Goal: Task Accomplishment & Management: Complete application form

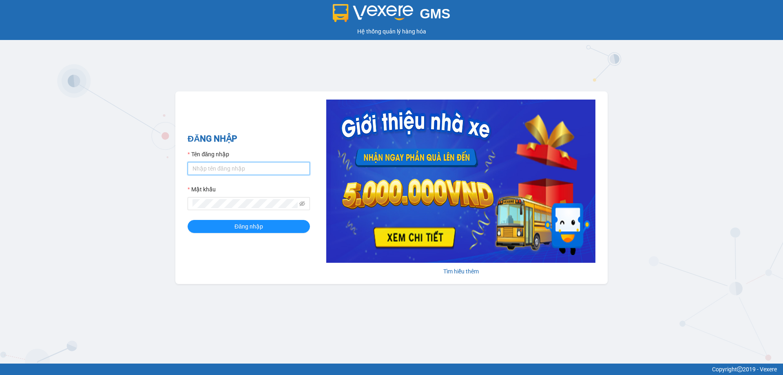
click at [217, 169] on input "Tên đăng nhập" at bounding box center [249, 168] width 122 height 13
click at [195, 170] on input "Thoant.thoidai" at bounding box center [249, 168] width 122 height 13
type input "thoant.thoidai"
click at [188, 220] on button "Đăng nhập" at bounding box center [249, 226] width 122 height 13
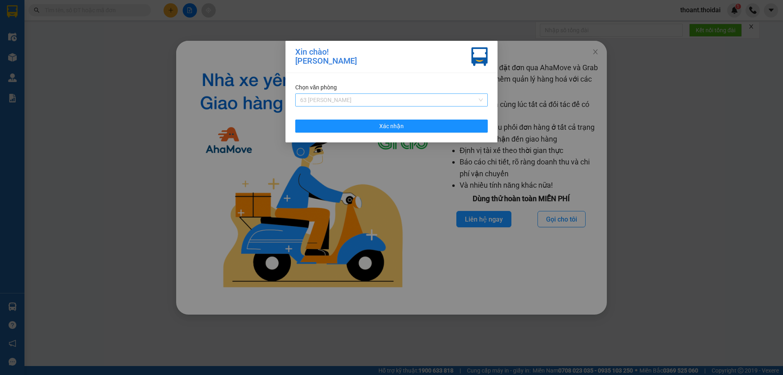
click at [335, 101] on span "63 Trần Quang Tặng" at bounding box center [391, 100] width 183 height 12
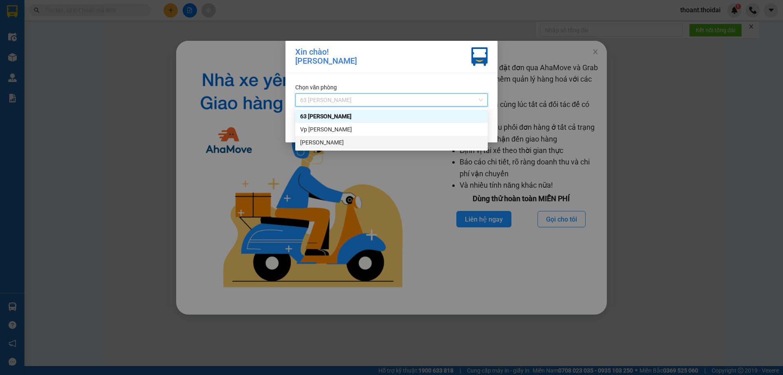
click at [326, 140] on div "Lý Nhân" at bounding box center [391, 142] width 183 height 9
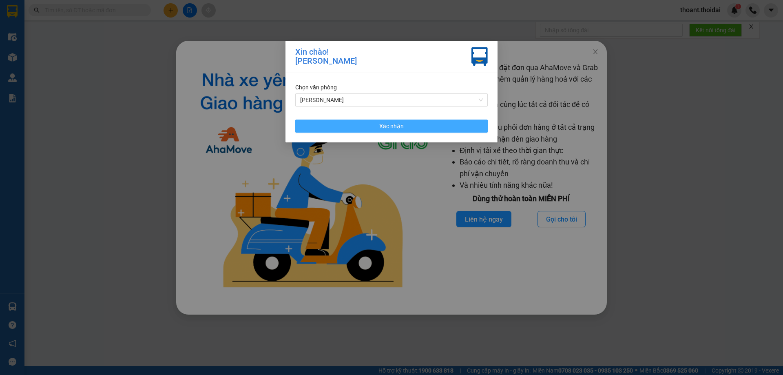
click at [357, 121] on button "Xác nhận" at bounding box center [391, 126] width 193 height 13
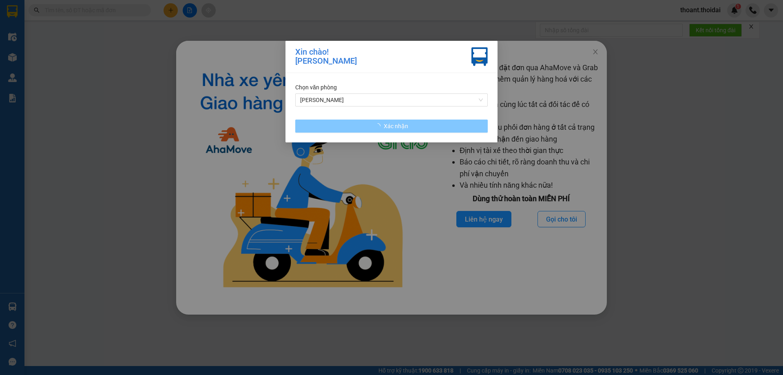
click at [352, 128] on button "Xác nhận" at bounding box center [391, 126] width 193 height 13
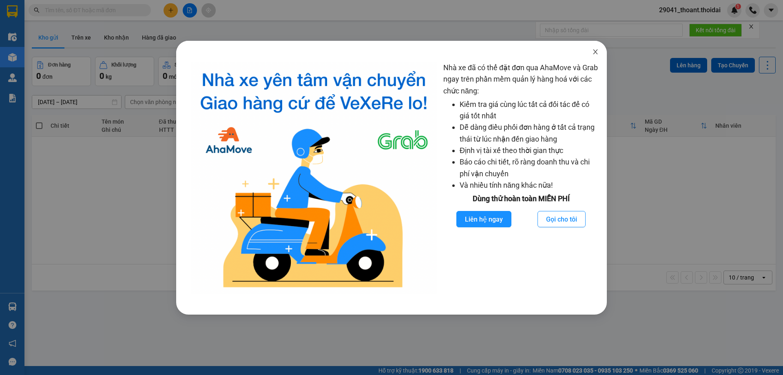
click at [600, 49] on span "Close" at bounding box center [595, 52] width 23 height 23
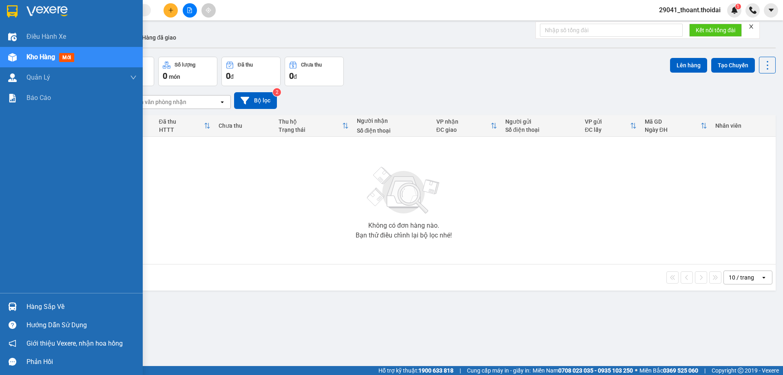
click at [32, 307] on div "Hàng sắp về" at bounding box center [82, 307] width 110 height 12
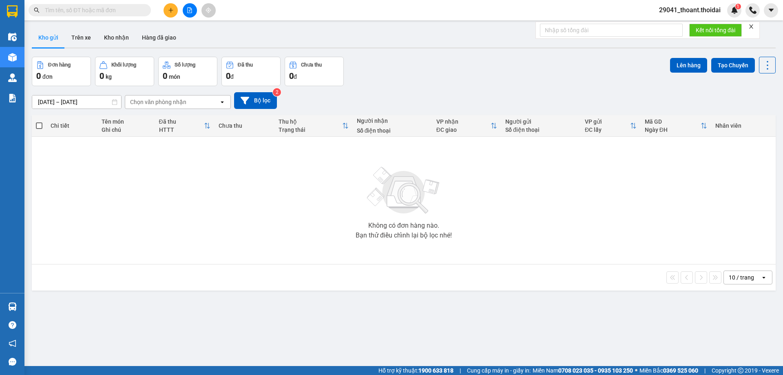
click at [453, 275] on section "Kết quả tìm kiếm ( 0 ) Bộ lọc No Data 29041_thoant.thoidai 1 Điều hành xe Kho h…" at bounding box center [391, 187] width 783 height 375
click at [171, 10] on icon "plus" at bounding box center [170, 10] width 4 height 0
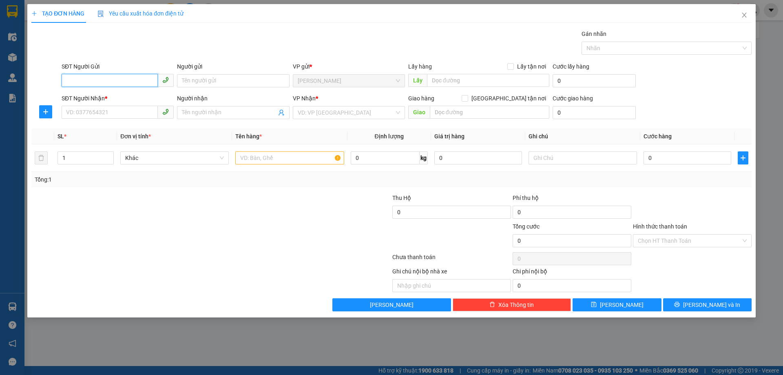
click at [102, 80] on input "SĐT Người Gửi" at bounding box center [110, 80] width 96 height 13
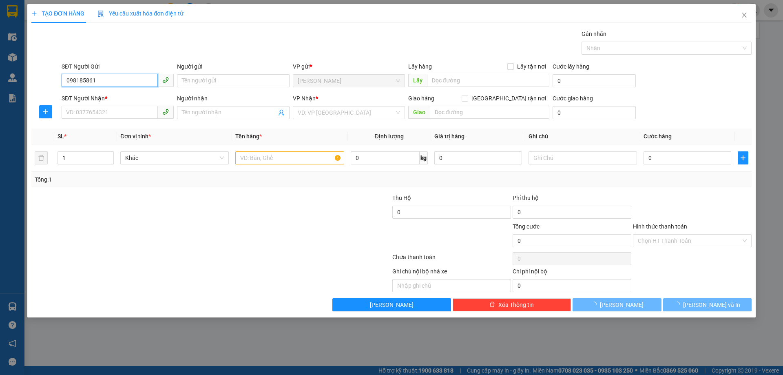
type input "0981858617"
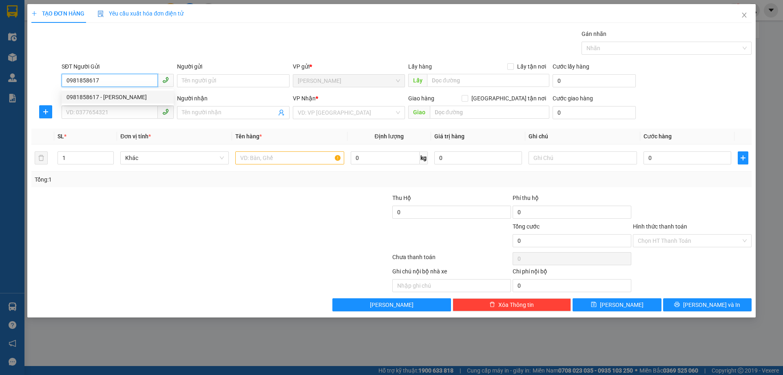
click at [113, 95] on div "0981858617 - từ văn hưng" at bounding box center [118, 97] width 102 height 9
type input "từ văn hưng"
type input "0981858617"
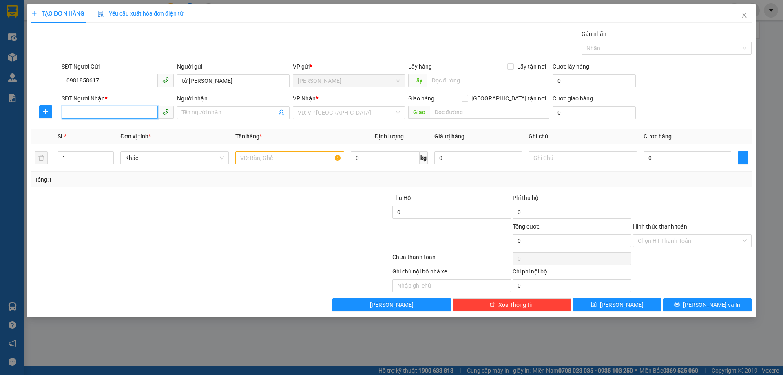
click at [88, 115] on input "SĐT Người Nhận *" at bounding box center [110, 112] width 96 height 13
click at [99, 131] on div "0914298110 - từ văn hoài nam" at bounding box center [134, 128] width 135 height 9
type input "0914298110"
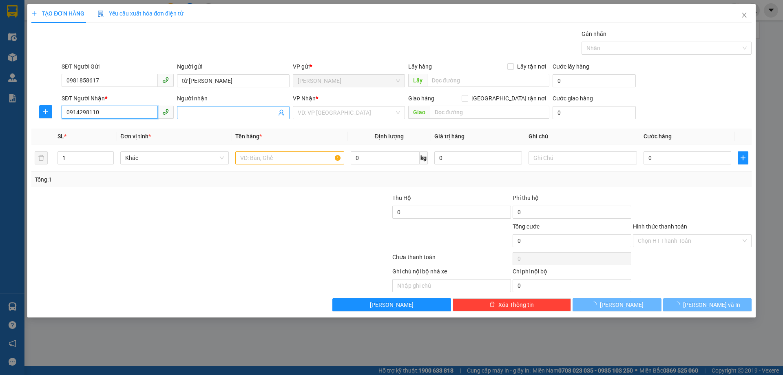
type input "từ văn hoài nam"
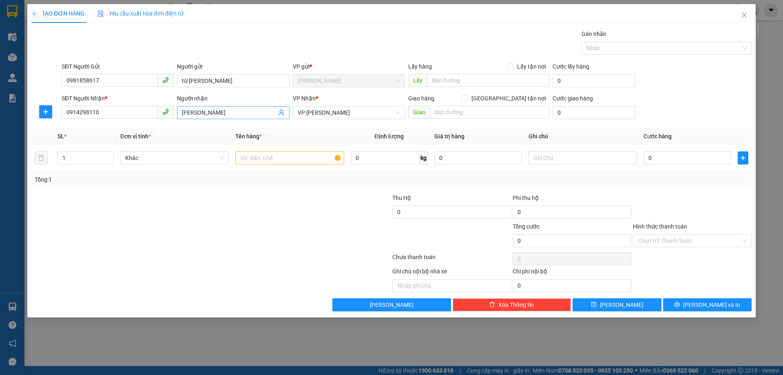
click at [232, 112] on input "từ văn hoài nam" at bounding box center [229, 112] width 94 height 9
click at [277, 154] on input "text" at bounding box center [289, 157] width 109 height 13
type input "n"
type input "t"
type input "bình nước"
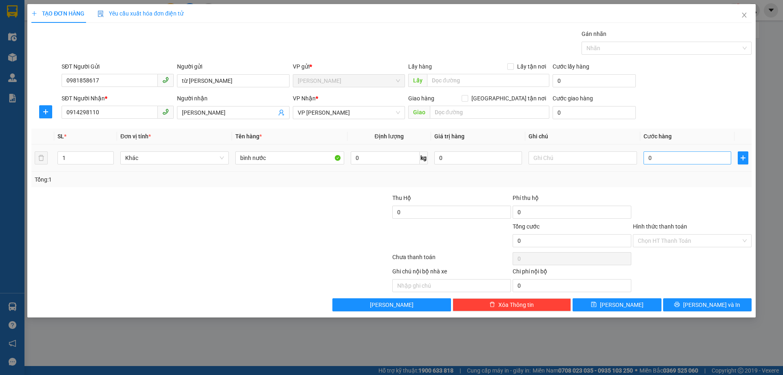
click at [668, 158] on div "0" at bounding box center [688, 158] width 88 height 16
click at [667, 160] on input "0" at bounding box center [688, 157] width 88 height 13
type input "3"
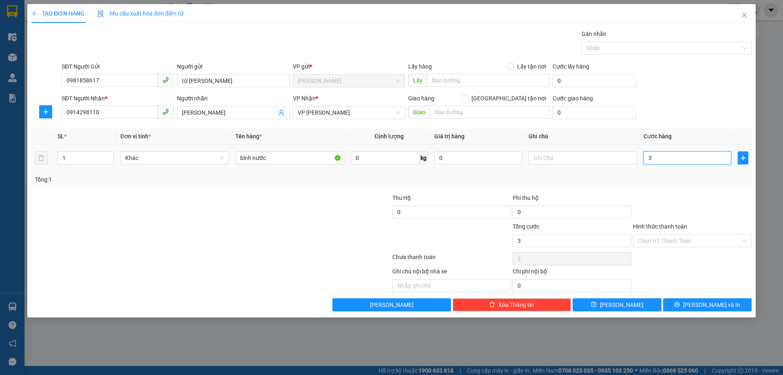
type input "30"
type input "300"
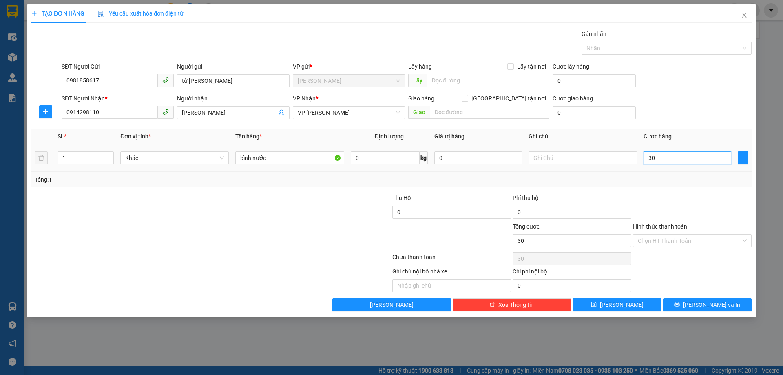
type input "300"
type input "3.000"
type input "30.000"
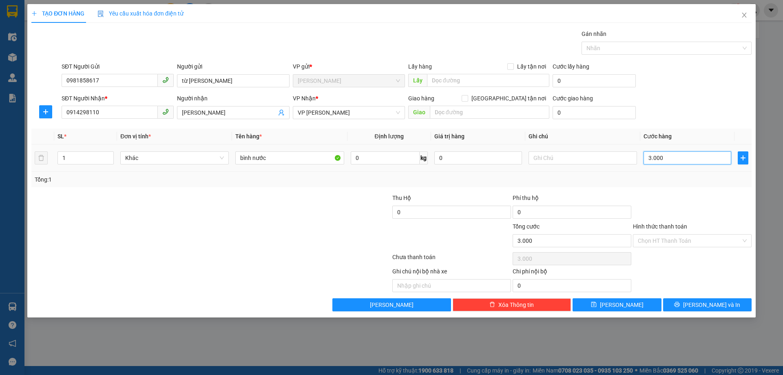
type input "30.000"
click at [716, 238] on input "Hình thức thanh toán" at bounding box center [689, 241] width 103 height 12
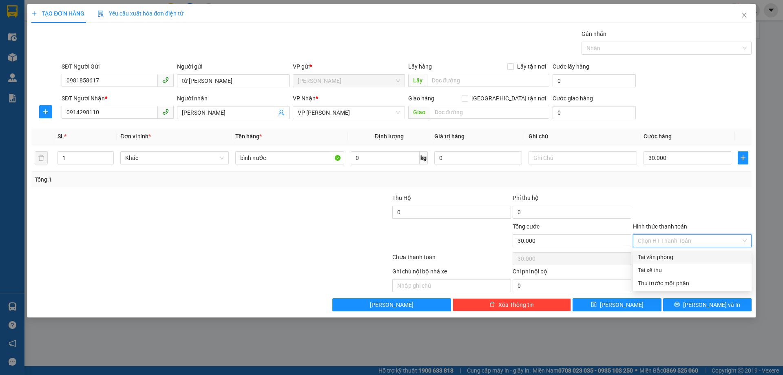
click at [694, 258] on div "Tại văn phòng" at bounding box center [692, 257] width 109 height 9
type input "0"
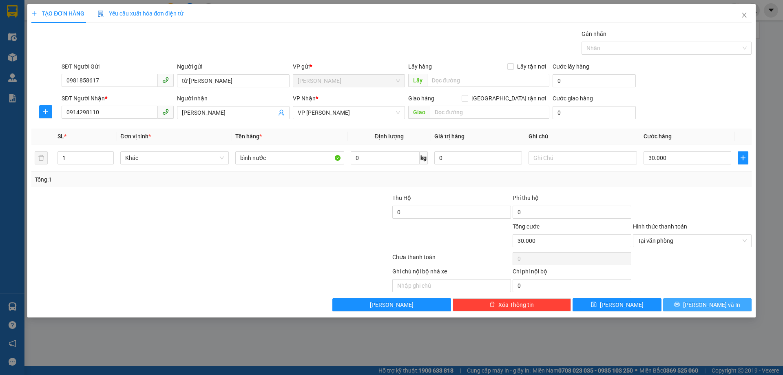
click at [703, 302] on span "Lưu và In" at bounding box center [711, 304] width 57 height 9
